Goal: Transaction & Acquisition: Purchase product/service

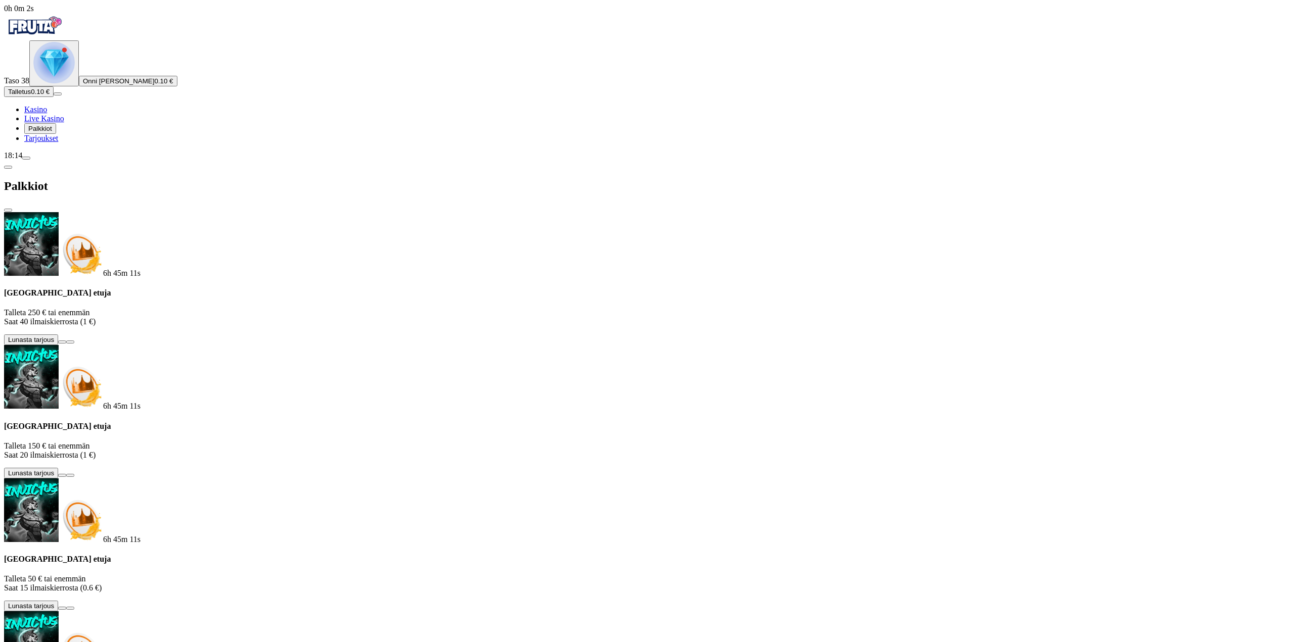
click at [54, 97] on button "Talletus 0.10 €" at bounding box center [29, 91] width 50 height 11
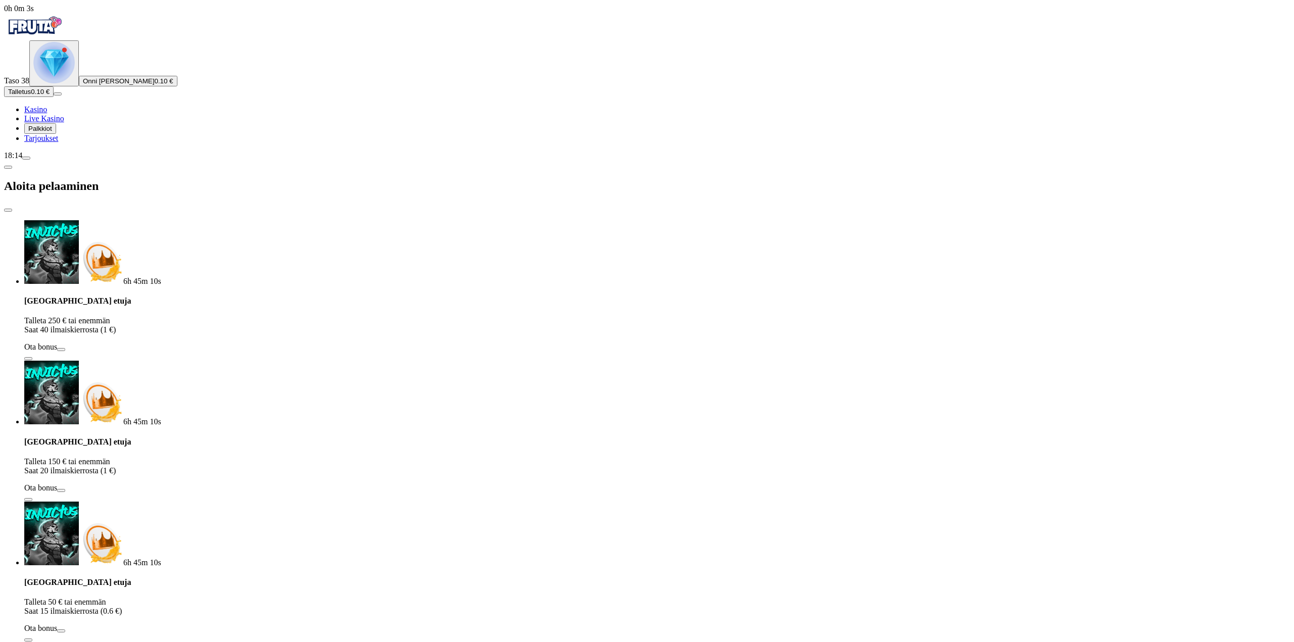
drag, startPoint x: 149, startPoint y: 209, endPoint x: 152, endPoint y: 216, distance: 7.2
click at [104, 210] on div "0h 0m 3s Taso 38 Onni [PERSON_NAME] 0.10 € Talletus 0.10 € Kasino Live Kasino P…" at bounding box center [647, 567] width 1286 height 1127
type input "**"
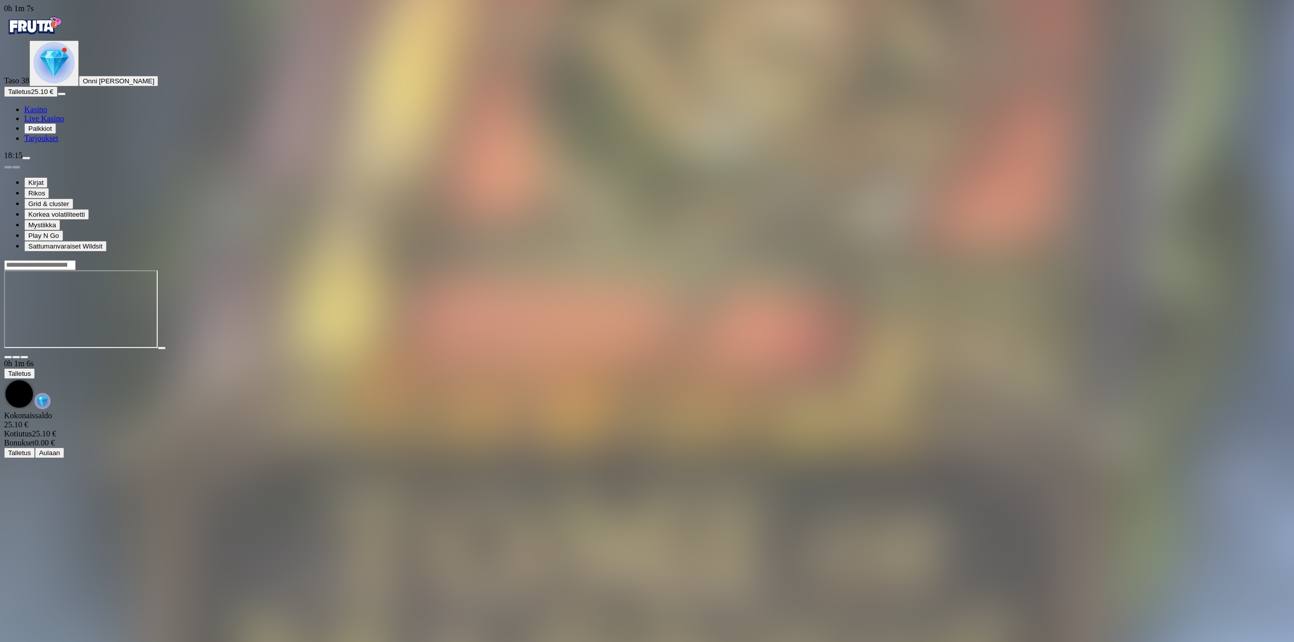
click at [24, 357] on span "fullscreen icon" at bounding box center [24, 357] width 0 height 0
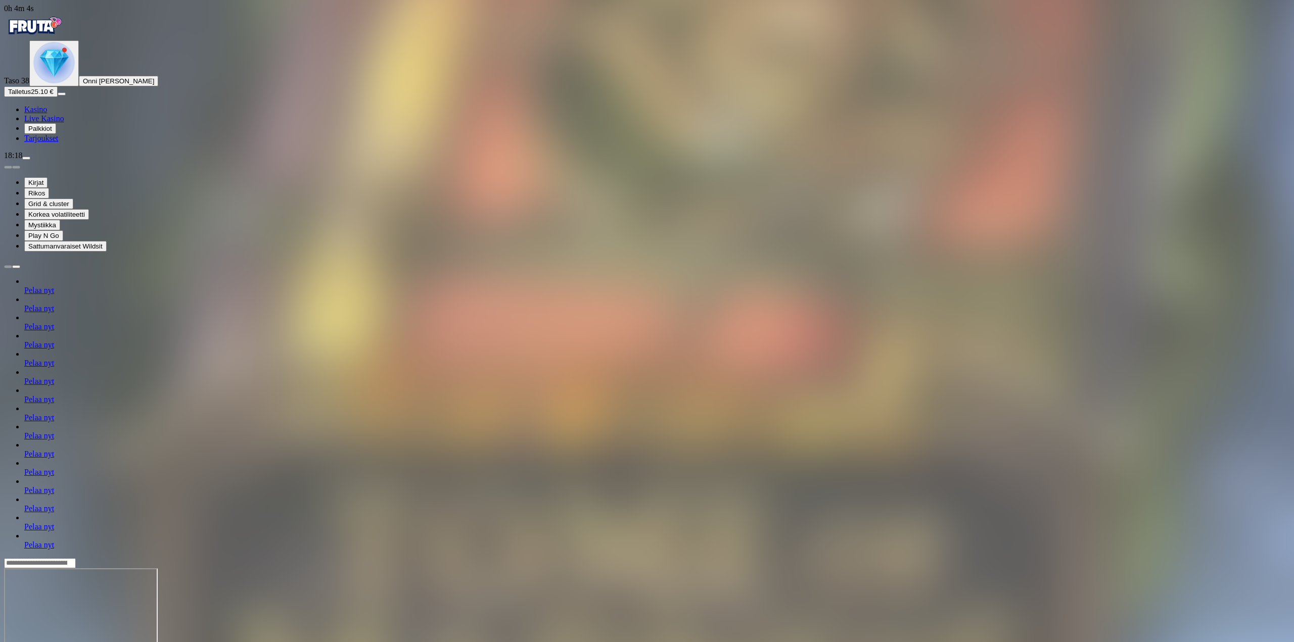
click at [26, 158] on span "menu icon" at bounding box center [26, 158] width 0 height 0
click at [32, 642] on span "Kotiutus" at bounding box center [20, 652] width 24 height 8
click at [76, 610] on input "number" at bounding box center [40, 615] width 72 height 10
type input "**"
click at [32, 631] on span "Kotiutus" at bounding box center [20, 635] width 24 height 8
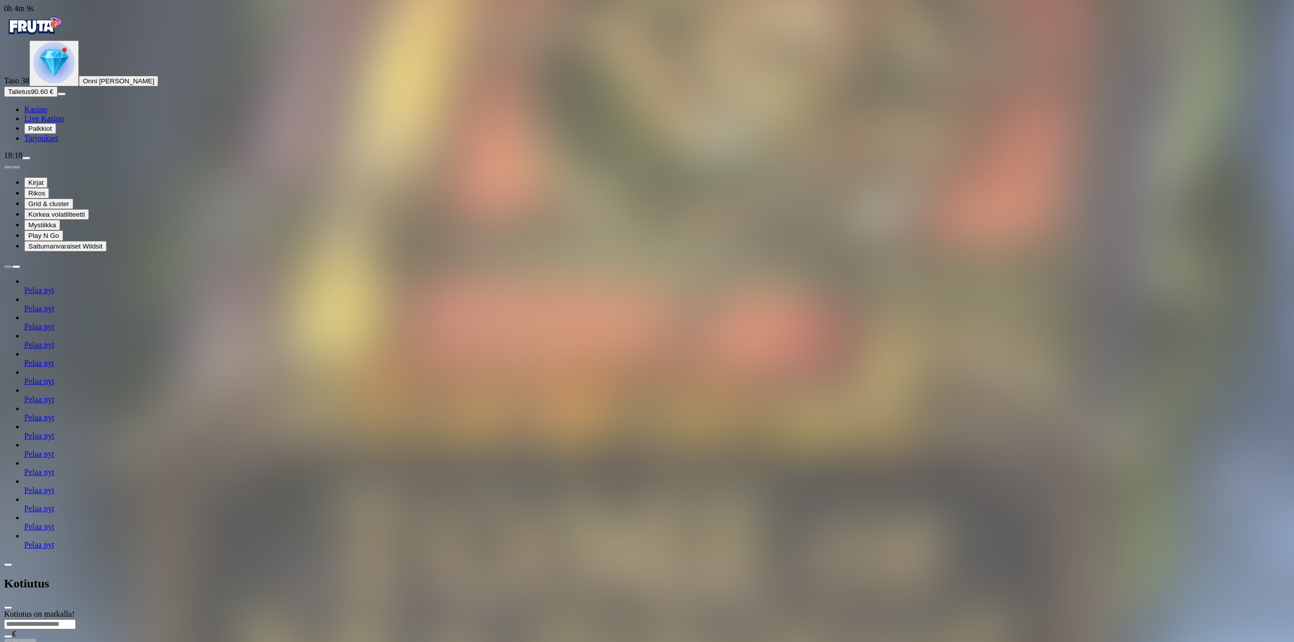
click at [8, 608] on span "close icon" at bounding box center [8, 608] width 0 height 0
click at [92, 160] on div "18:23" at bounding box center [647, 155] width 1286 height 9
click at [30, 160] on button "menu" at bounding box center [26, 158] width 8 height 3
click at [36, 642] on button "Kotiutus" at bounding box center [20, 651] width 32 height 11
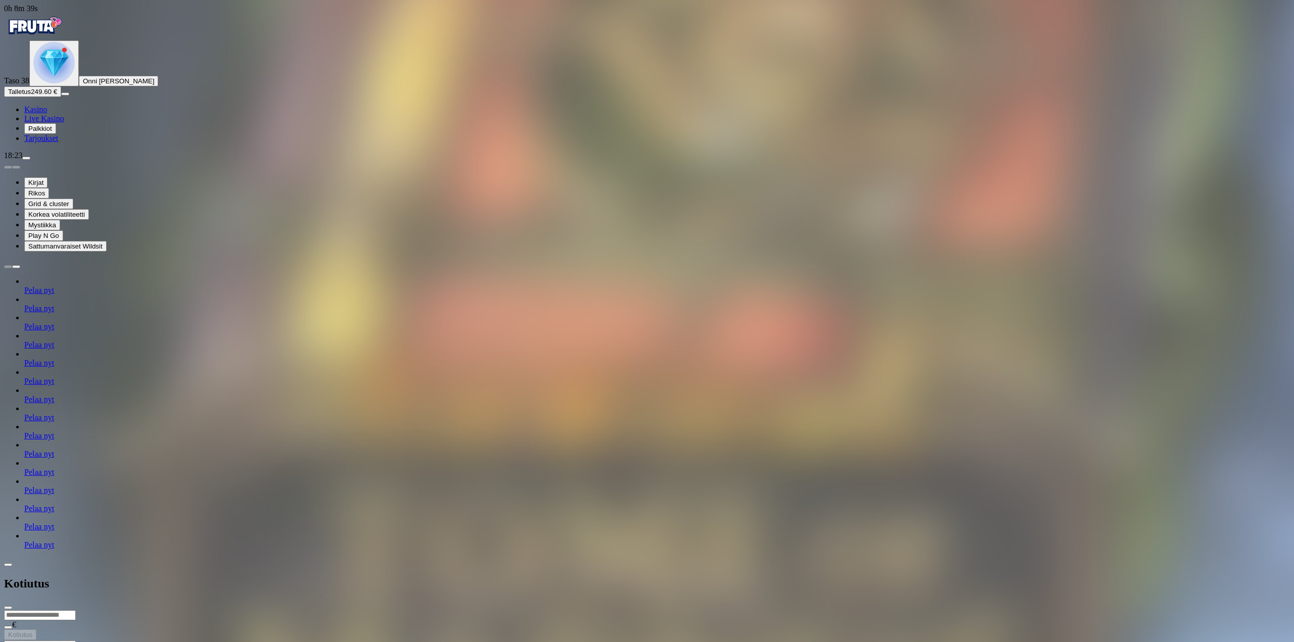
click at [76, 610] on input "number" at bounding box center [40, 615] width 72 height 10
type input "***"
click at [32, 631] on span "Kotiutus" at bounding box center [20, 635] width 24 height 8
click at [8, 608] on span "close icon" at bounding box center [8, 608] width 0 height 0
drag, startPoint x: 1214, startPoint y: 84, endPoint x: 1216, endPoint y: 141, distance: 57.6
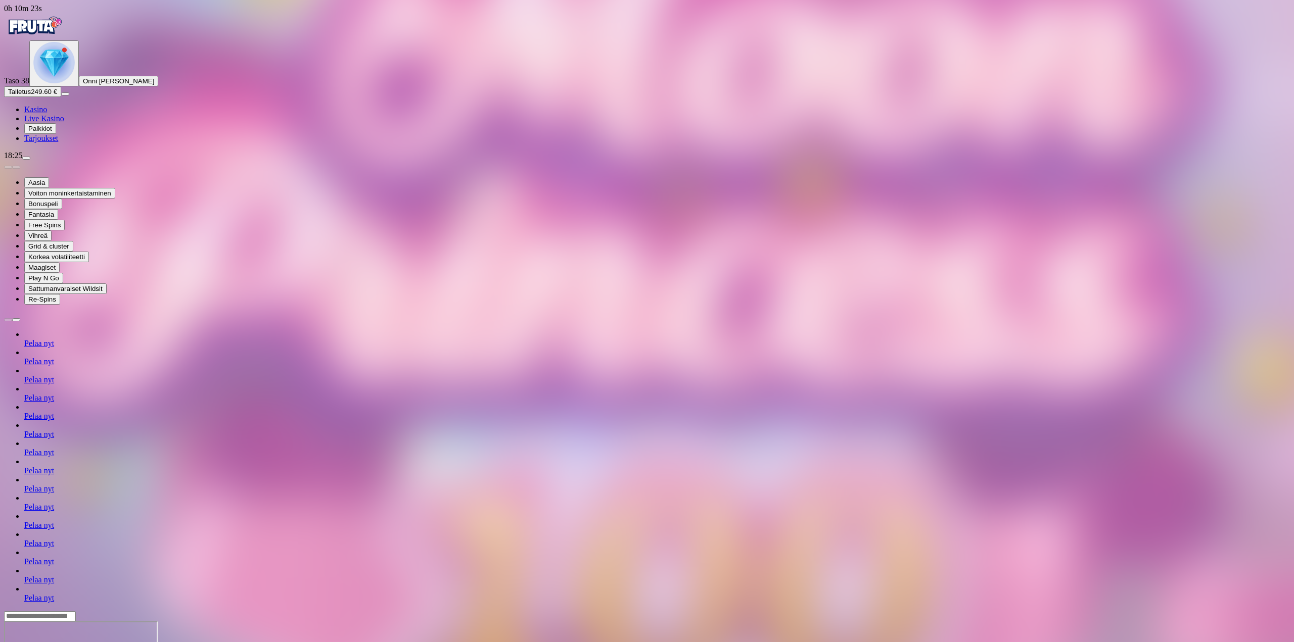
drag, startPoint x: 1220, startPoint y: 93, endPoint x: 1213, endPoint y: 90, distance: 7.7
click at [26, 158] on span "menu icon" at bounding box center [26, 158] width 0 height 0
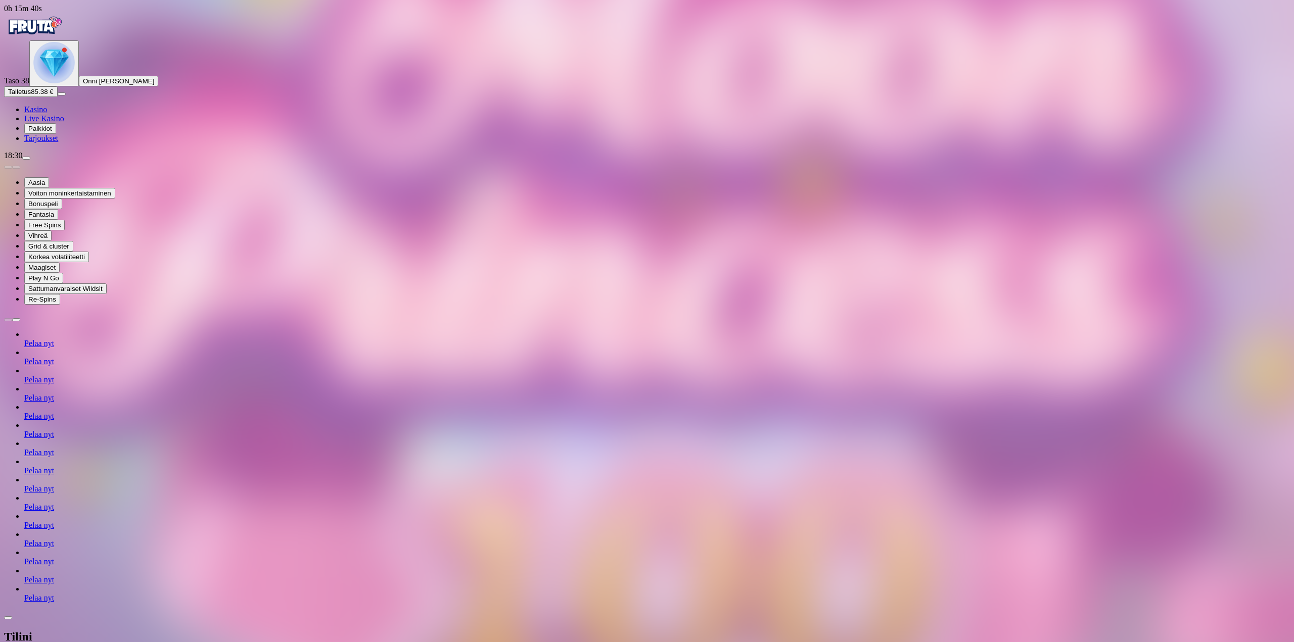
type input "**"
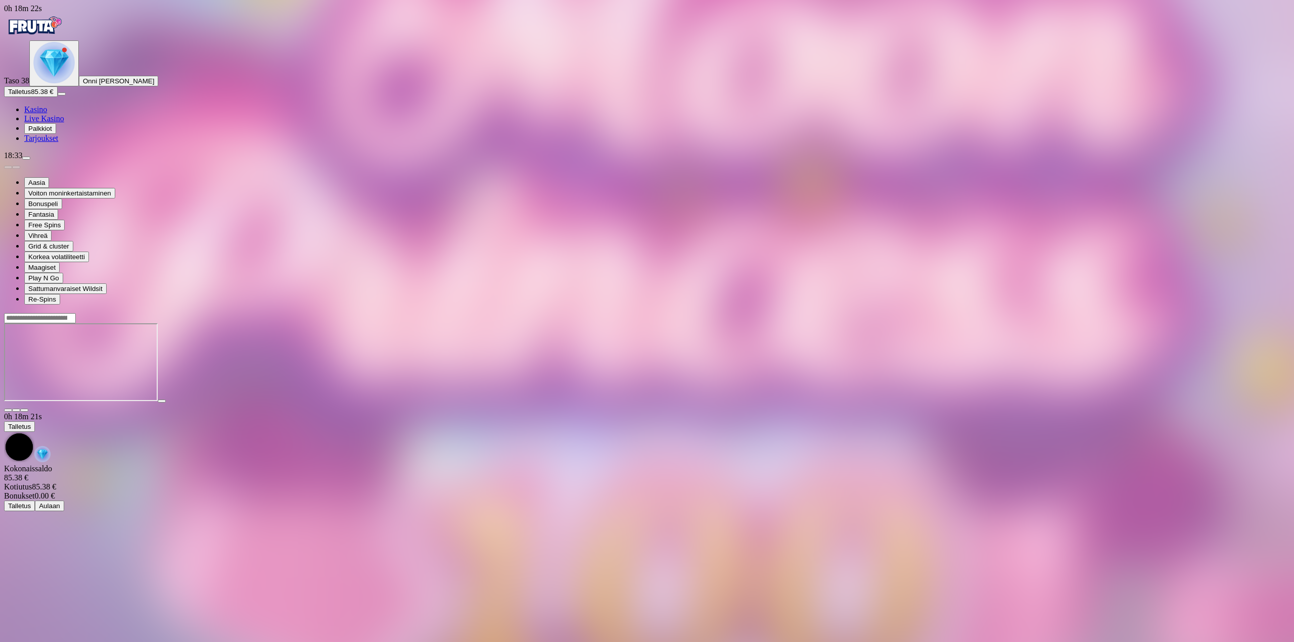
click at [24, 410] on span "fullscreen icon" at bounding box center [24, 410] width 0 height 0
click at [65, 30] on img "Primary" at bounding box center [34, 25] width 61 height 25
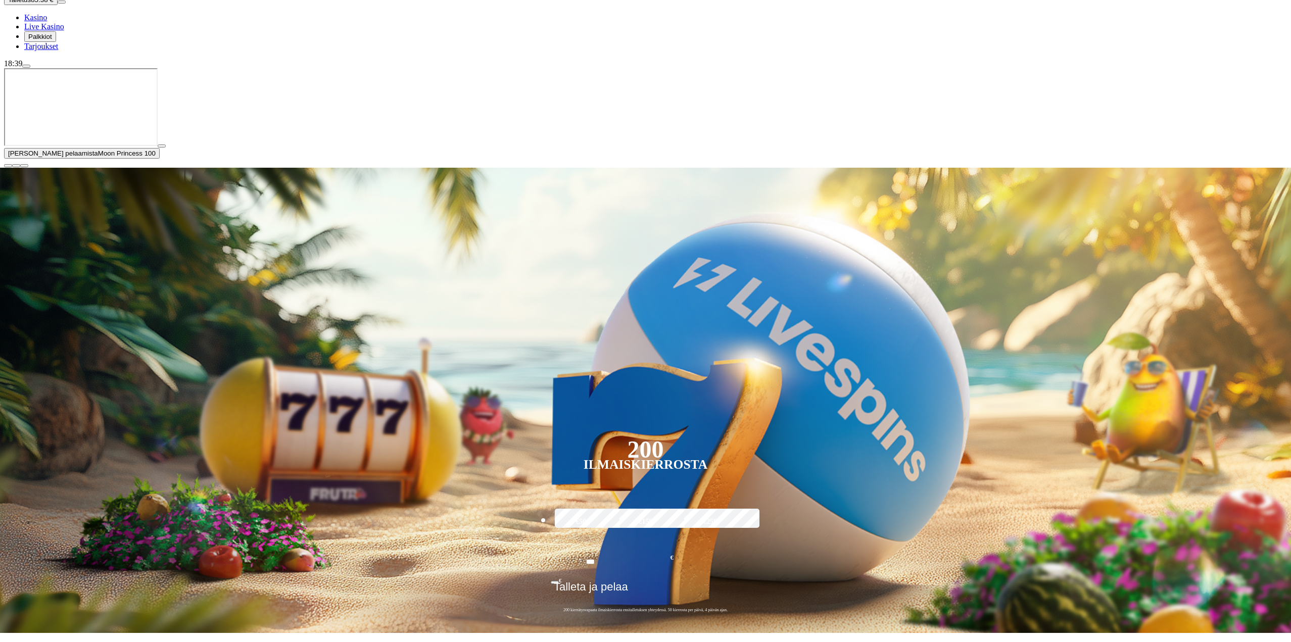
scroll to position [152, 0]
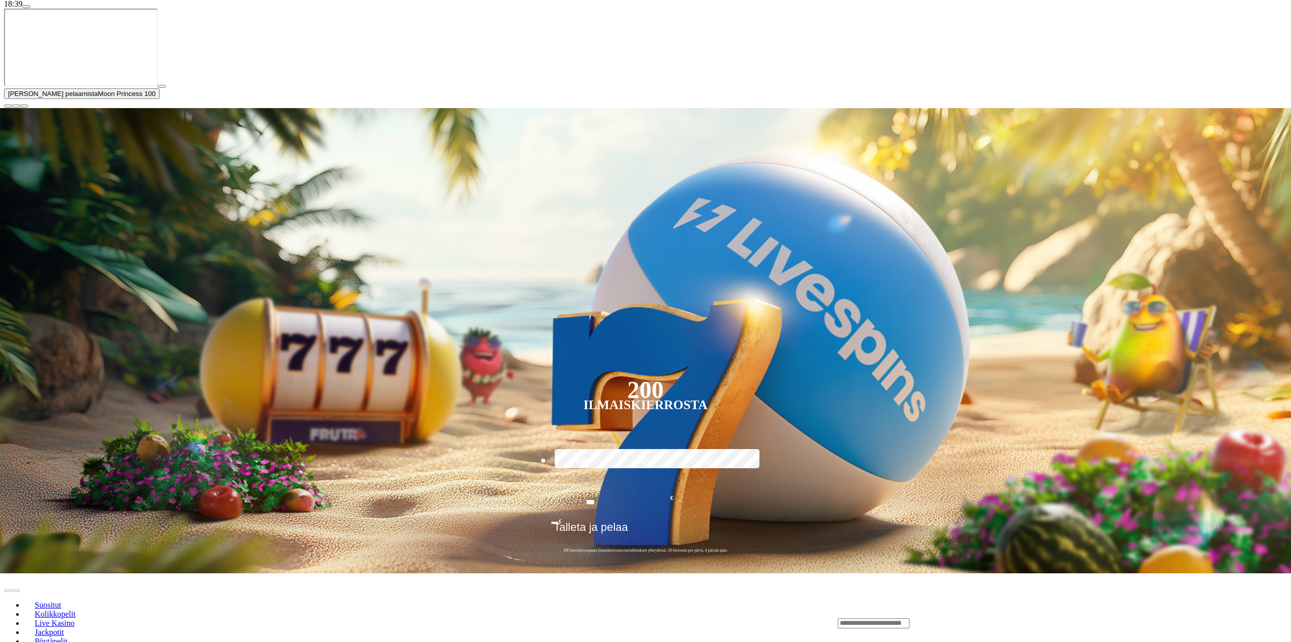
drag, startPoint x: 1279, startPoint y: 547, endPoint x: 1272, endPoint y: 549, distance: 7.4
click at [8, 106] on span "close icon" at bounding box center [8, 106] width 0 height 0
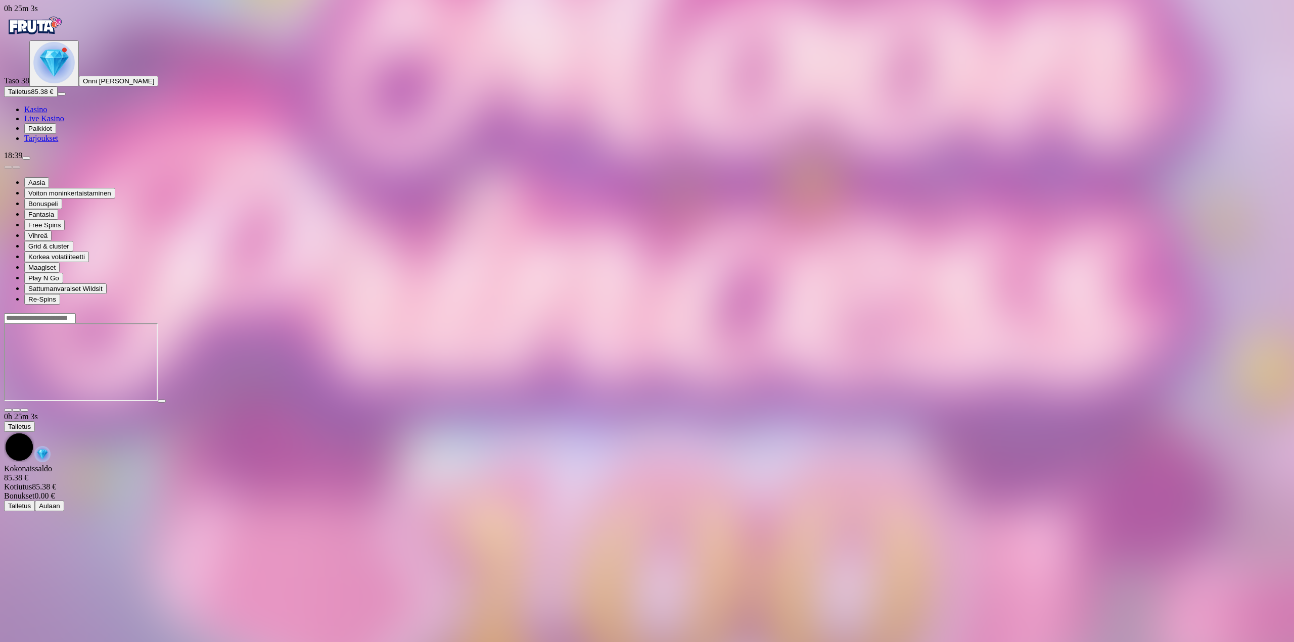
click at [24, 410] on span "fullscreen icon" at bounding box center [24, 410] width 0 height 0
click at [31, 96] on span "Talletus" at bounding box center [19, 92] width 23 height 8
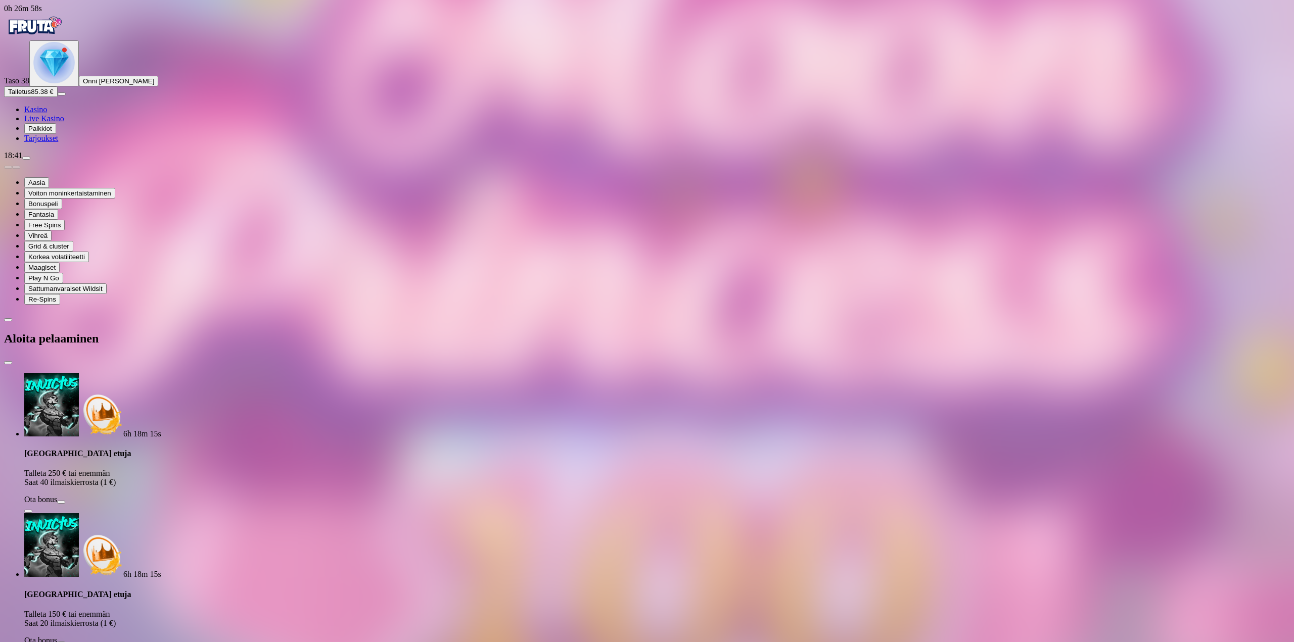
drag, startPoint x: 106, startPoint y: 218, endPoint x: 76, endPoint y: 219, distance: 29.8
click at [79, 219] on div "0h 26m 58s Taso 38 Onni [PERSON_NAME] Talletus 85.38 € Kasino Live Kasino Palkk…" at bounding box center [647, 621] width 1286 height 1235
type input "**"
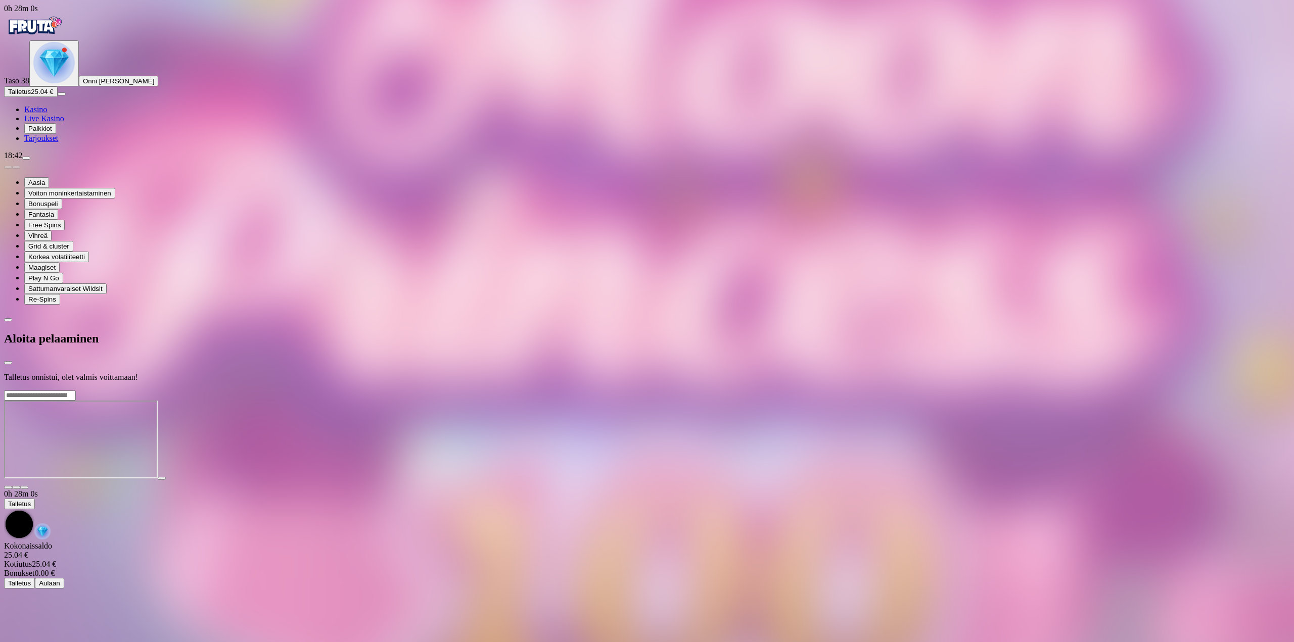
click at [643, 390] on div at bounding box center [647, 390] width 1286 height 0
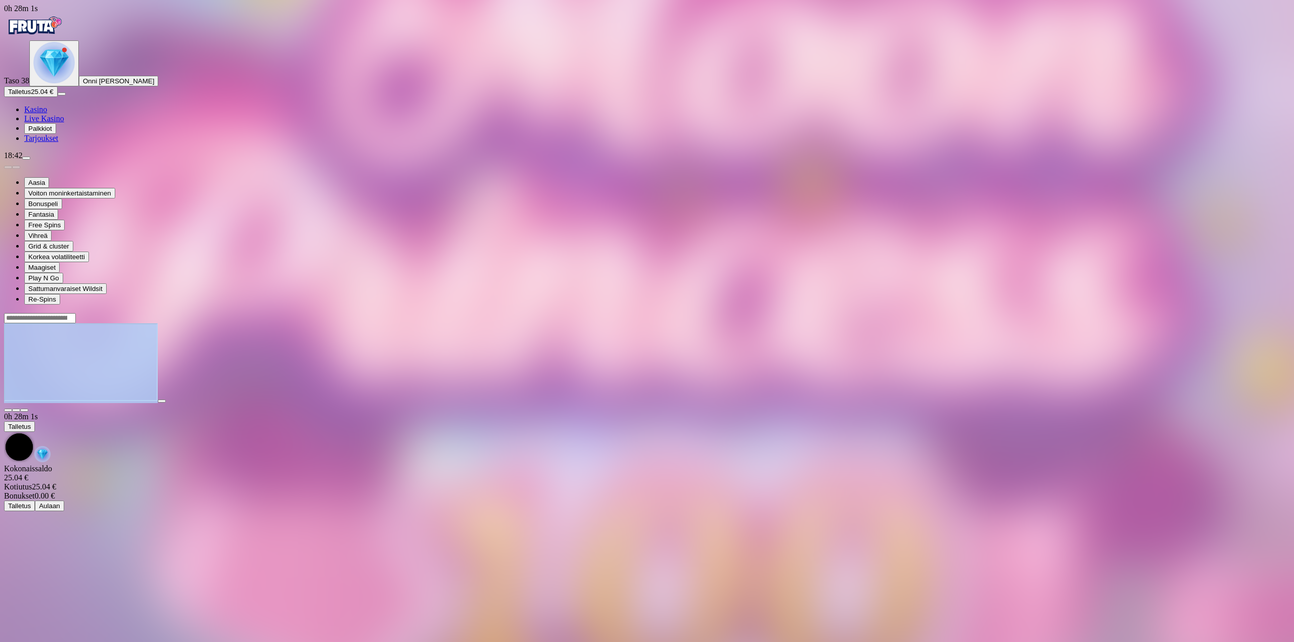
click at [1213, 313] on div at bounding box center [647, 363] width 1286 height 100
click at [28, 409] on button "button" at bounding box center [24, 410] width 8 height 3
click at [1290, 313] on main "0h 28m 3s Talletus [GEOGRAPHIC_DATA] 25.04 € Kotiutus 25.04 € Bonukset 0.00 € T…" at bounding box center [647, 412] width 1286 height 199
click at [1272, 313] on div at bounding box center [647, 363] width 1286 height 100
click at [1254, 313] on div at bounding box center [647, 363] width 1286 height 100
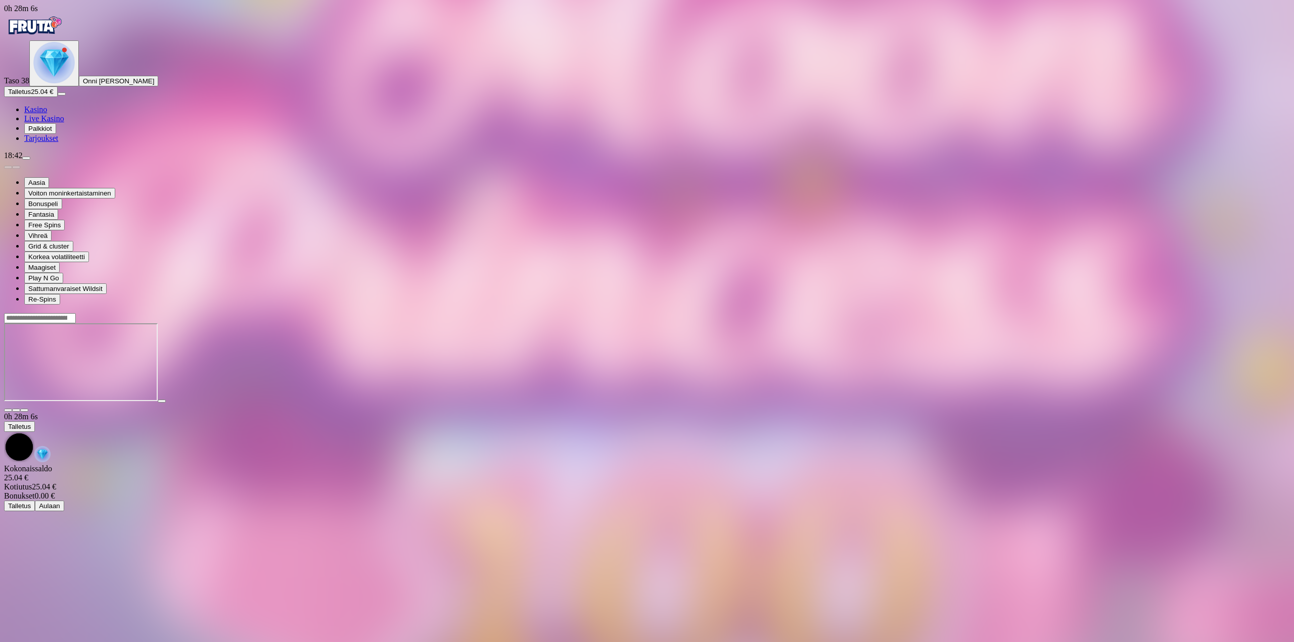
click at [28, 409] on button "button" at bounding box center [24, 410] width 8 height 3
click at [57, 143] on div "Taso 39 Onni [PERSON_NAME] Talletus 25.04 € Kasino Live Kasino Palkkiot Tarjouk…" at bounding box center [647, 91] width 1286 height 103
click at [58, 97] on button "Talletus 25.04 €" at bounding box center [31, 91] width 54 height 11
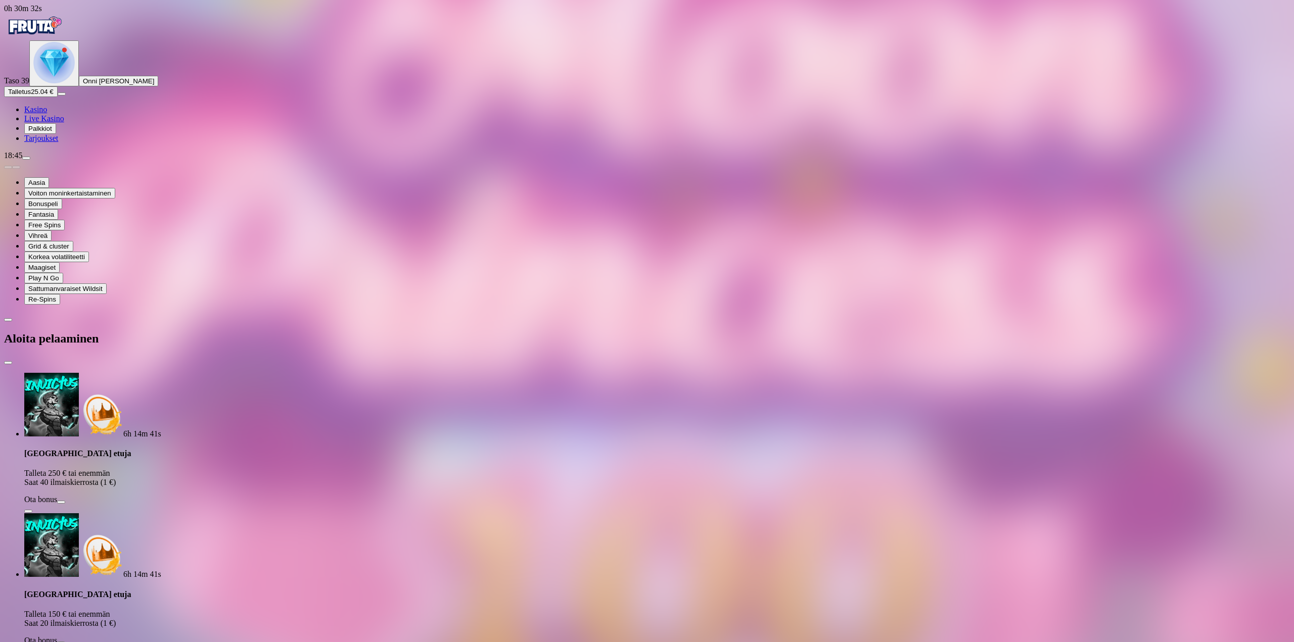
click at [82, 215] on div "0h 30m 32s Taso 39 Onni [PERSON_NAME] Talletus 25.04 € Kasino Live Kasino Palkk…" at bounding box center [647, 621] width 1286 height 1235
type input "**"
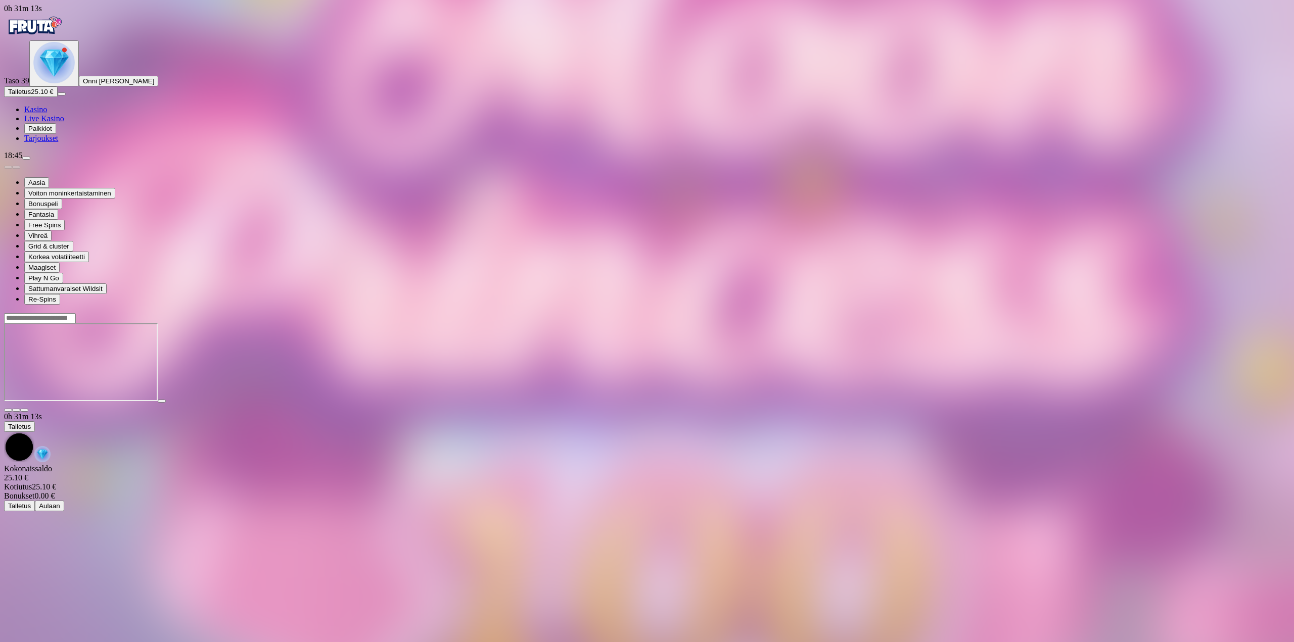
click at [24, 410] on span "fullscreen icon" at bounding box center [24, 410] width 0 height 0
click at [8, 410] on span "close icon" at bounding box center [8, 410] width 0 height 0
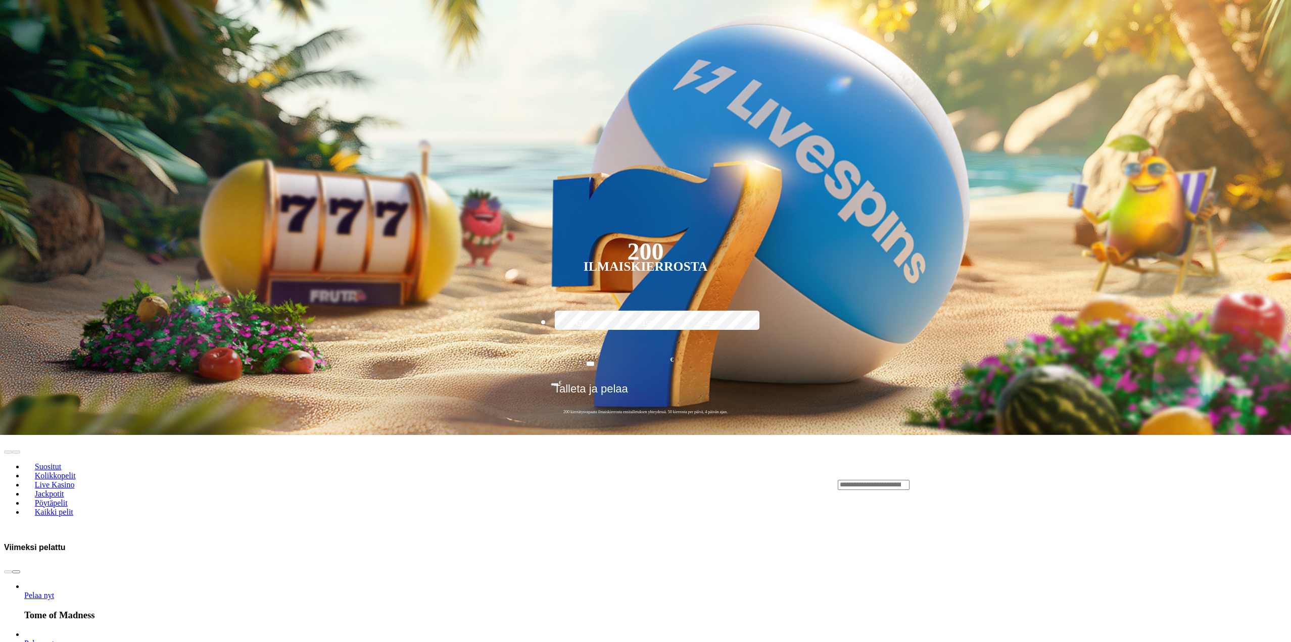
scroll to position [152, 0]
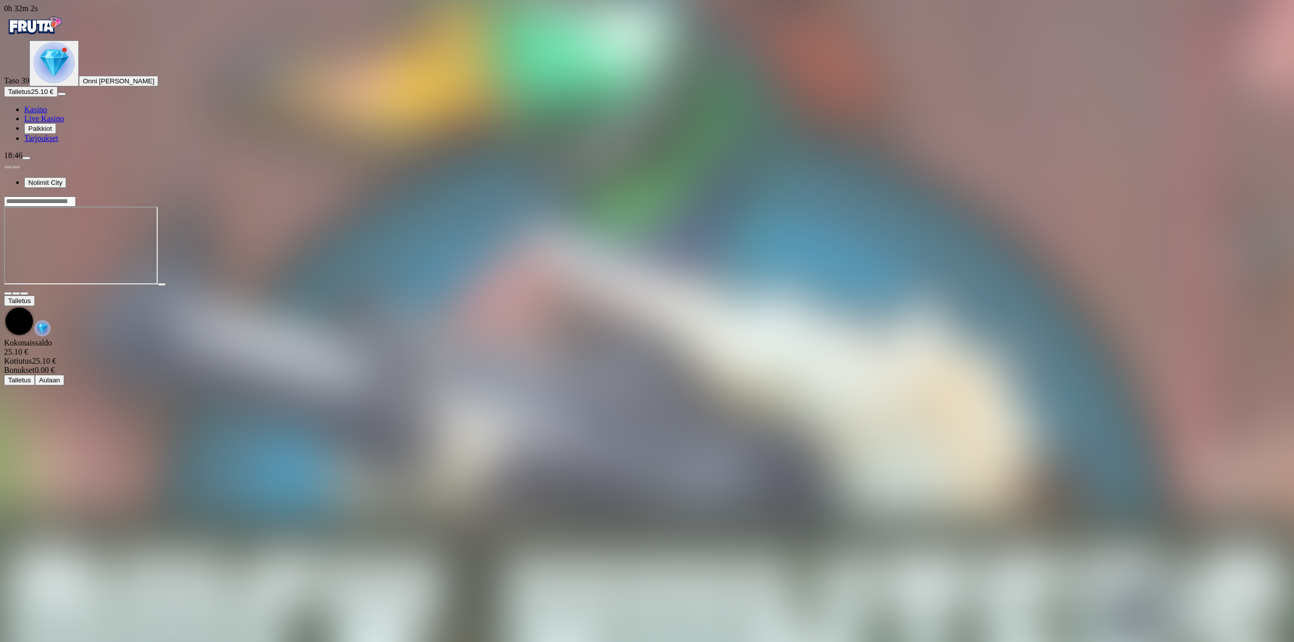
click at [24, 294] on span "fullscreen icon" at bounding box center [24, 294] width 0 height 0
click at [58, 97] on button "Talletus 25.10 €" at bounding box center [31, 91] width 54 height 11
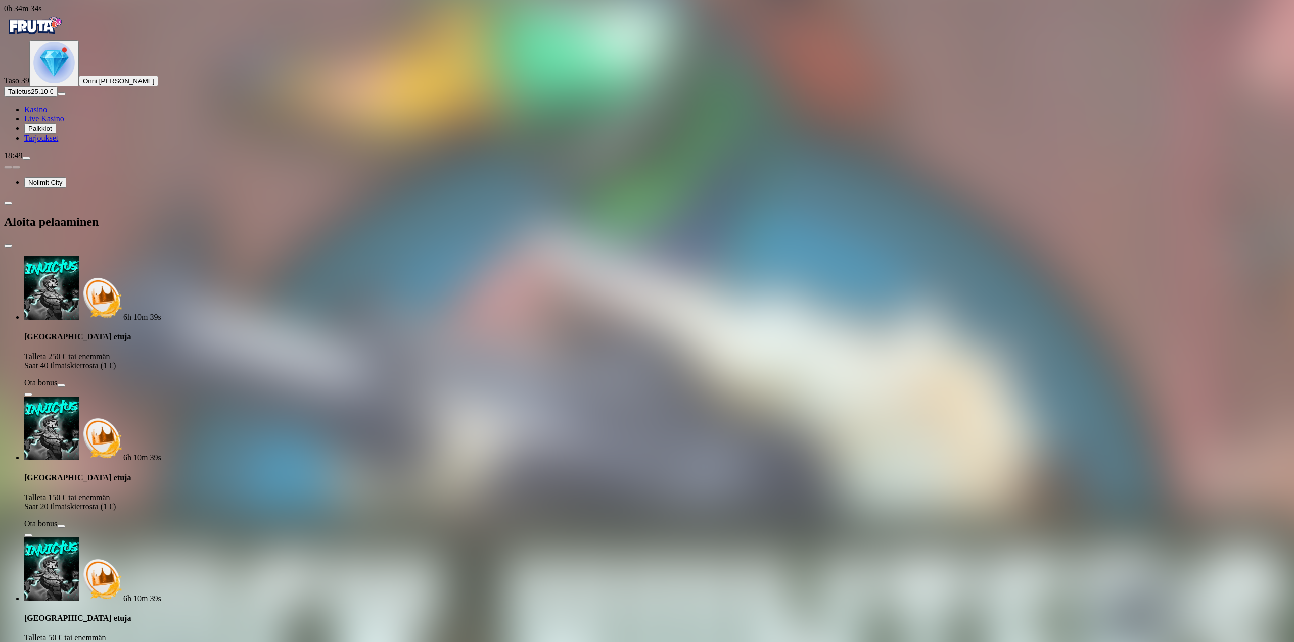
drag, startPoint x: 215, startPoint y: 214, endPoint x: 155, endPoint y: 211, distance: 60.2
drag, startPoint x: 116, startPoint y: 210, endPoint x: 81, endPoint y: 207, distance: 35.0
click at [83, 207] on div "0h 34m 34s Taso 39 Onni [PERSON_NAME] Talletus 25.10 € Kasino Live Kasino Palkk…" at bounding box center [647, 563] width 1286 height 1118
drag, startPoint x: 142, startPoint y: 216, endPoint x: 128, endPoint y: 214, distance: 13.8
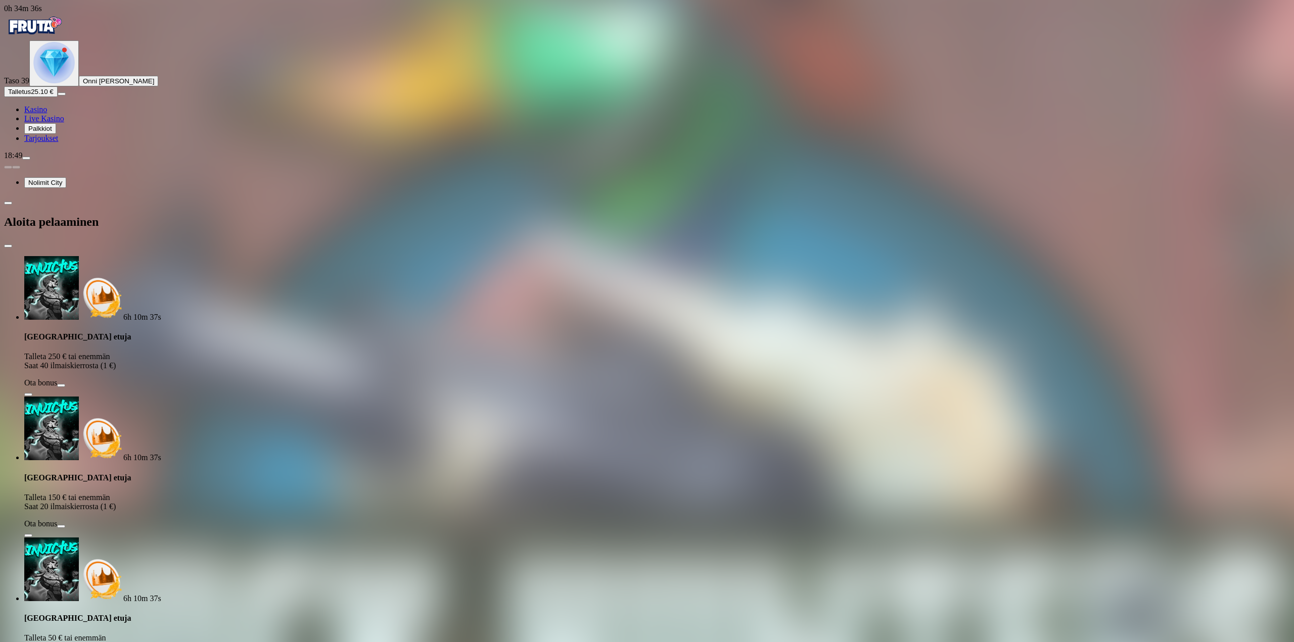
drag, startPoint x: 162, startPoint y: 213, endPoint x: 115, endPoint y: 214, distance: 46.5
type input "**"
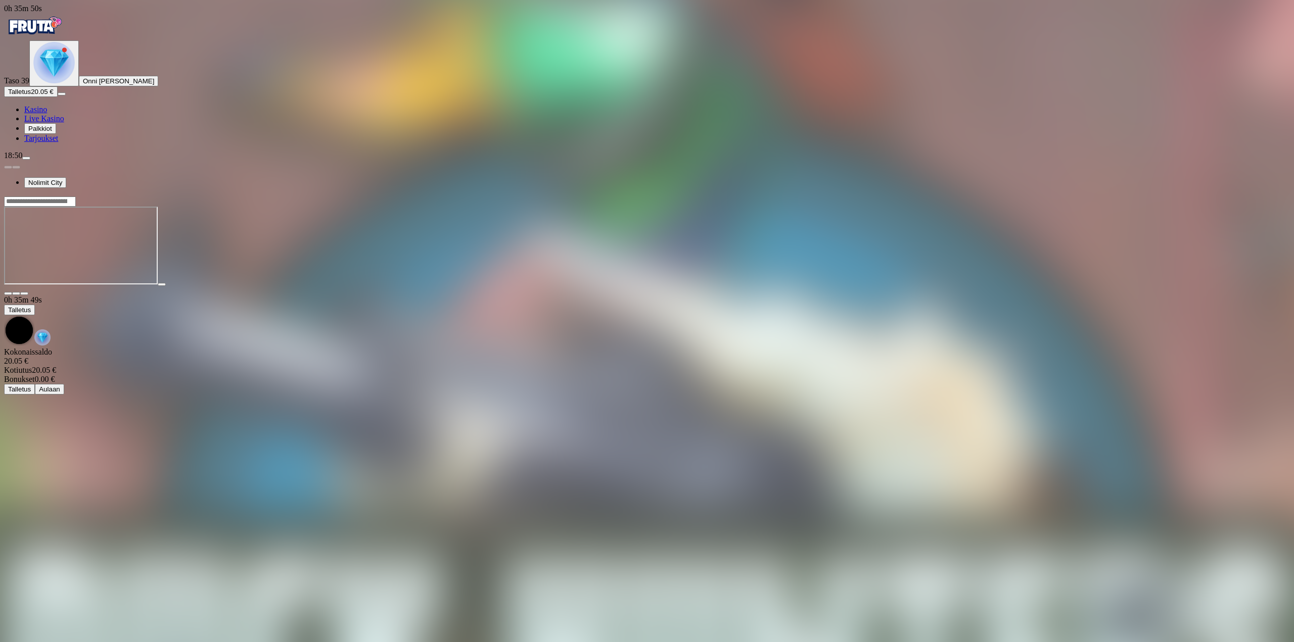
click at [24, 294] on span "fullscreen icon" at bounding box center [24, 294] width 0 height 0
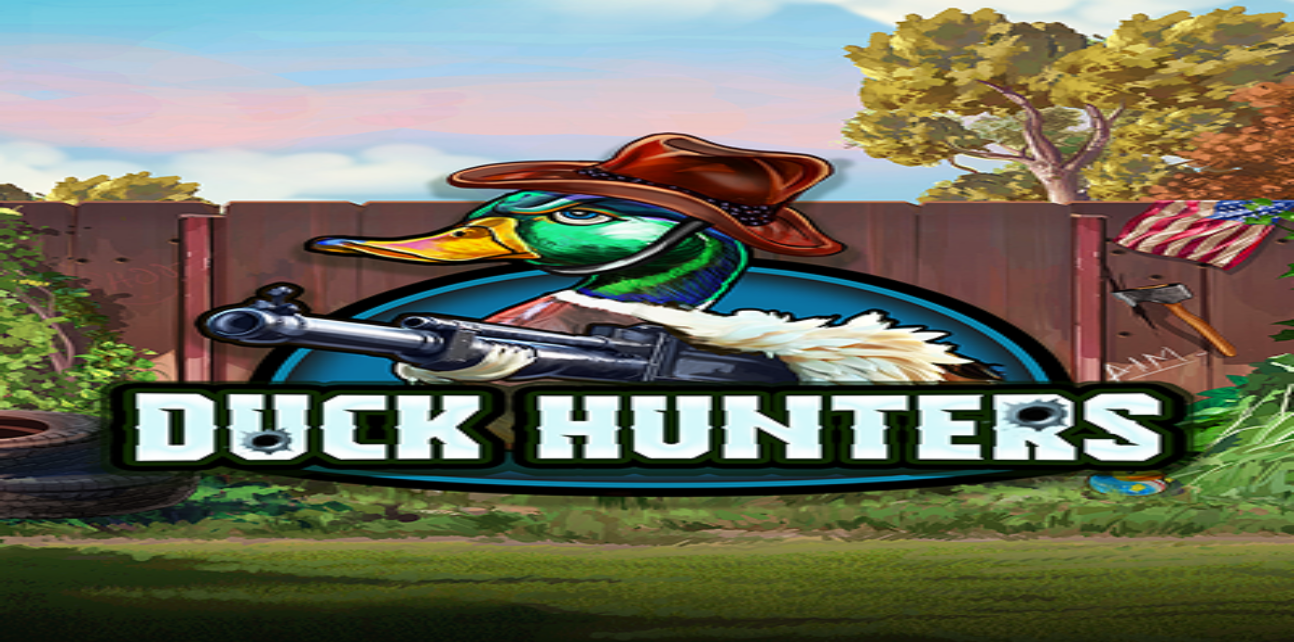
click at [24, 284] on span "fullscreen icon" at bounding box center [24, 284] width 0 height 0
click at [65, 38] on img "Primary" at bounding box center [34, 25] width 61 height 25
